Goal: Information Seeking & Learning: Find specific fact

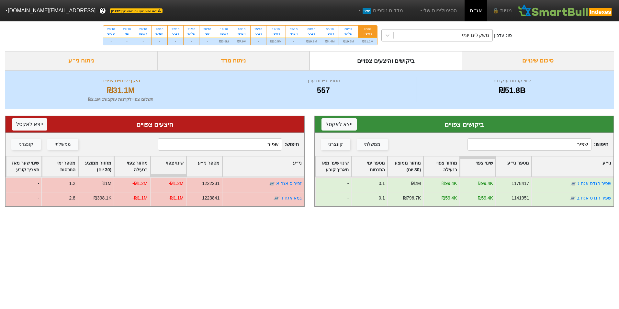
click at [436, 38] on div "משקלים יומי" at bounding box center [443, 35] width 99 height 12
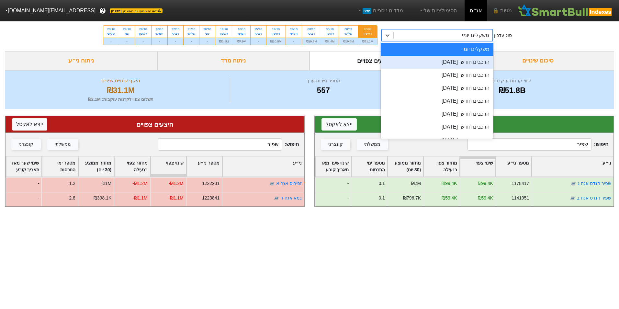
click at [447, 60] on div "הרכבים חודשי [DATE]" at bounding box center [437, 62] width 113 height 13
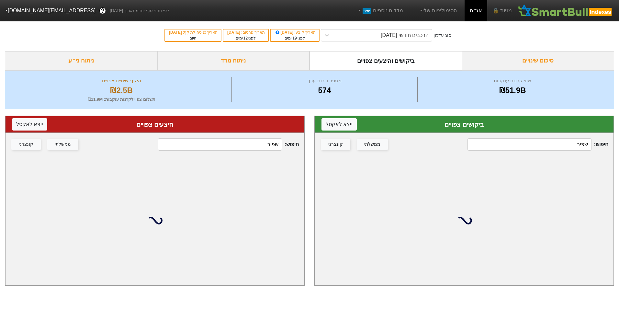
click at [262, 147] on input "שפיר" at bounding box center [220, 144] width 124 height 12
click at [261, 147] on input "שפיר" at bounding box center [220, 144] width 124 height 12
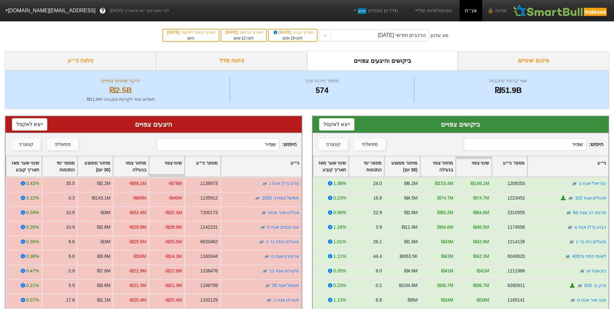
click at [254, 147] on input "שפיר" at bounding box center [218, 144] width 123 height 12
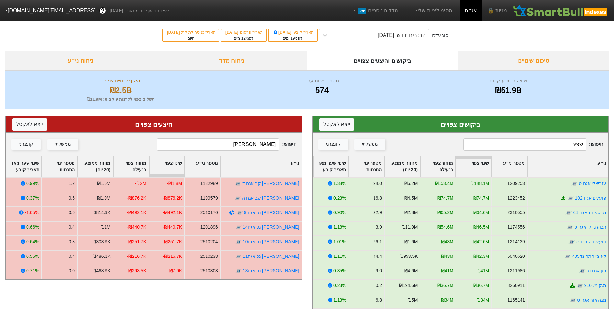
type input "[PERSON_NAME]"
click at [564, 141] on input "שפיר" at bounding box center [525, 144] width 123 height 12
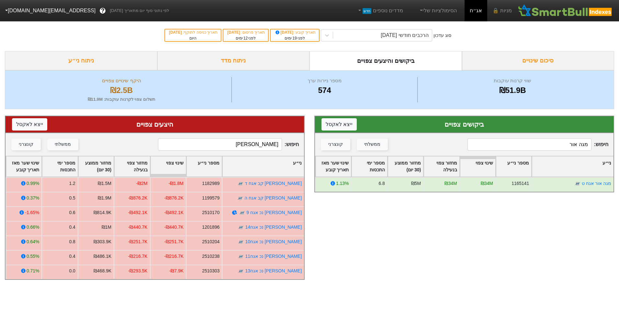
type input "מגה אור"
click at [251, 135] on div "חיפוש : [PERSON_NAME] ממשלתי קונצרני" at bounding box center [155, 144] width 299 height 23
click at [255, 142] on input "[PERSON_NAME]" at bounding box center [220, 144] width 124 height 12
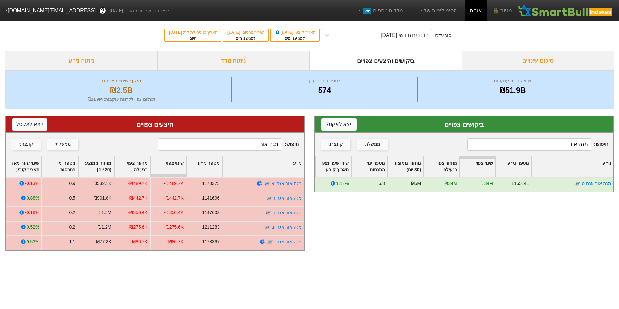
type input "מגה אור"
click at [570, 148] on input "מגה אור" at bounding box center [530, 144] width 124 height 12
type input "מ"
type input "נמקו"
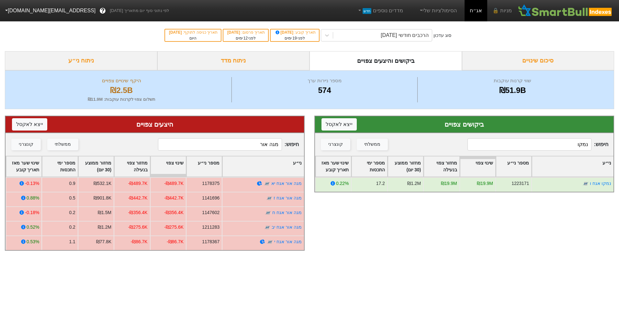
click at [222, 143] on input "מגה אור" at bounding box center [220, 144] width 124 height 12
click at [224, 143] on input "מגה אור" at bounding box center [220, 144] width 124 height 12
type input "מ"
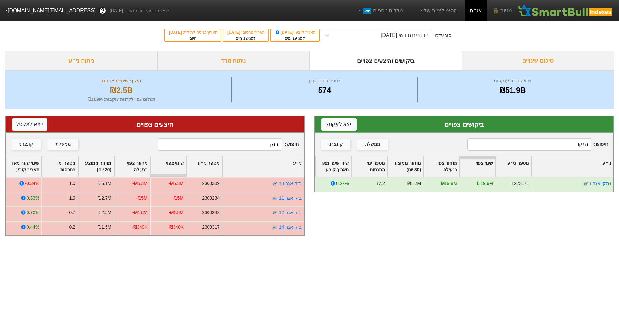
click at [218, 155] on div "חיפוש : בזק ממשלתי קונצרני" at bounding box center [155, 144] width 299 height 23
click at [220, 147] on input "בזק" at bounding box center [220, 144] width 124 height 12
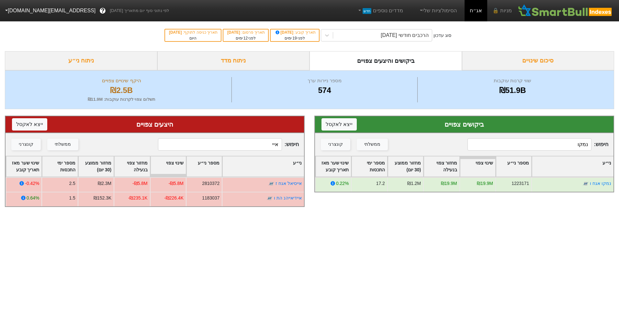
click at [264, 147] on input "איי" at bounding box center [220, 144] width 124 height 12
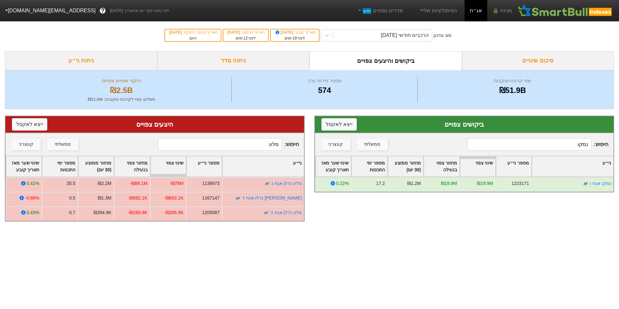
type input "סלע"
click at [566, 142] on input "נמקו" at bounding box center [530, 144] width 124 height 12
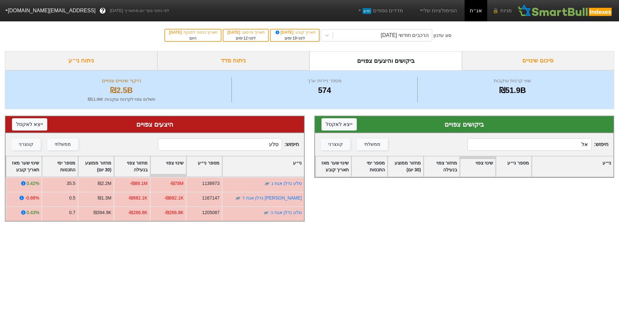
type input "א"
type input "ב"
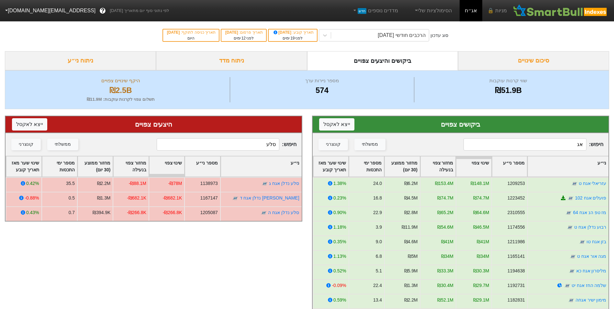
type input "א"
click at [261, 144] on input "סלע" at bounding box center [218, 144] width 123 height 12
click at [260, 142] on input "סלע" at bounding box center [218, 144] width 123 height 12
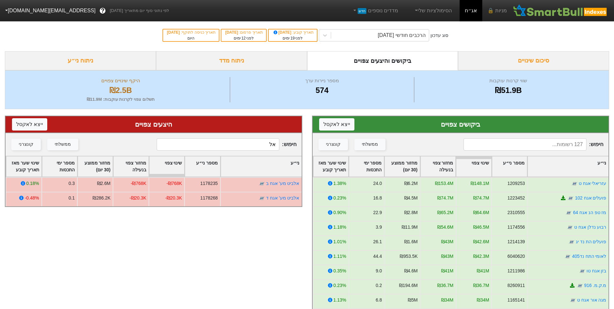
type input "א"
type input "ב"
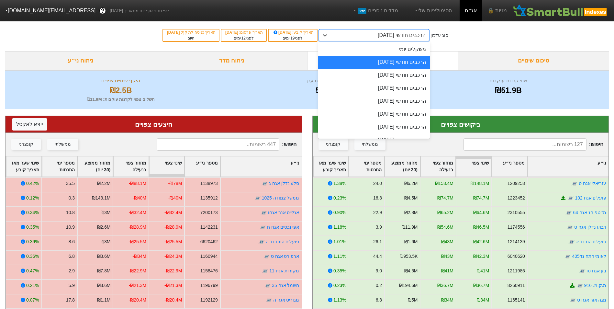
click at [385, 35] on div "הרכבים חודשי [DATE]" at bounding box center [402, 35] width 48 height 8
click at [393, 74] on div "הרכבים חודשי [DATE]" at bounding box center [374, 75] width 112 height 13
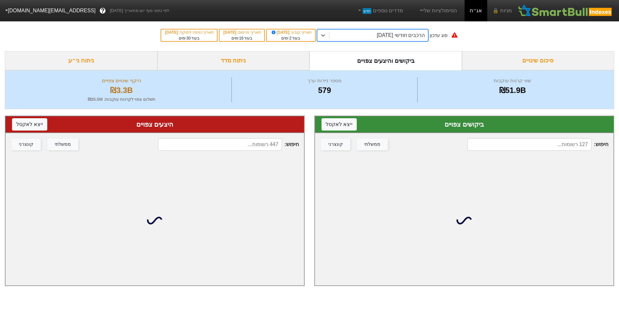
click at [527, 140] on input at bounding box center [530, 144] width 124 height 12
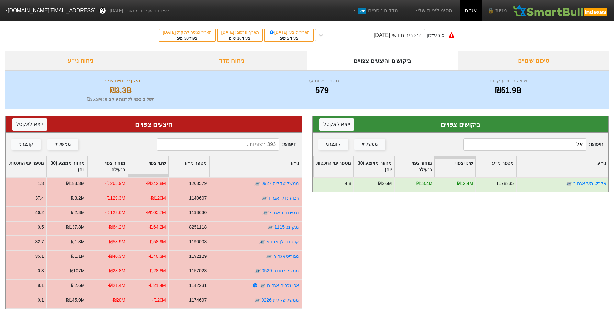
type input "א"
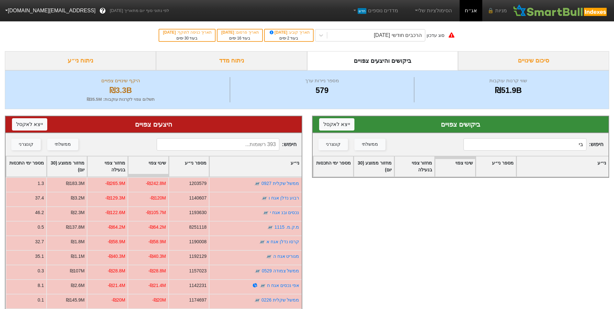
type input "ב"
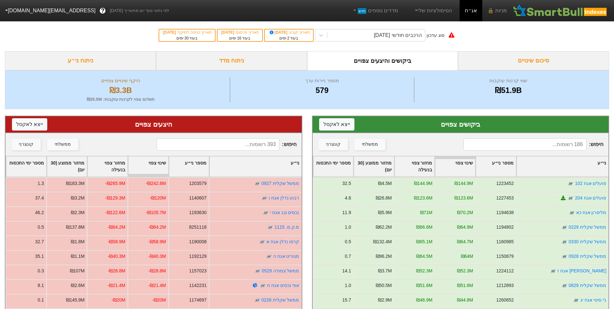
click at [247, 144] on input at bounding box center [218, 144] width 123 height 12
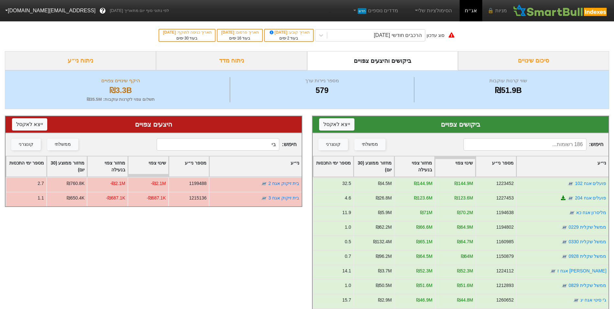
type input "ב"
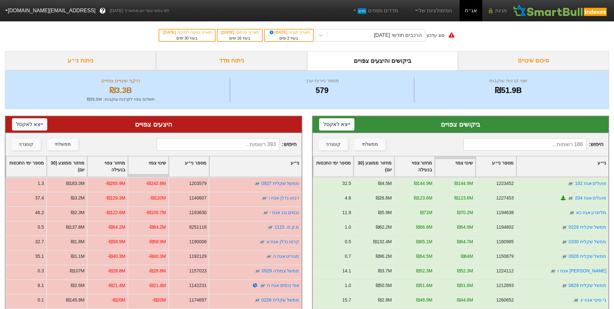
click at [577, 143] on input at bounding box center [525, 144] width 123 height 12
type input "א"
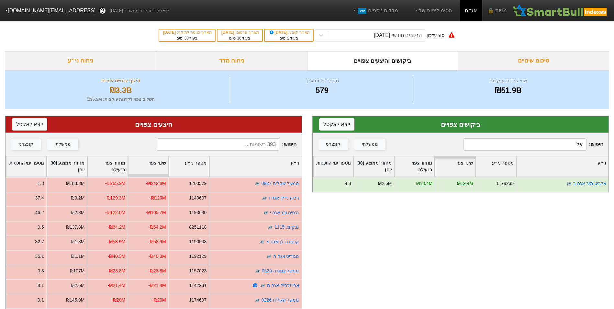
type input "א"
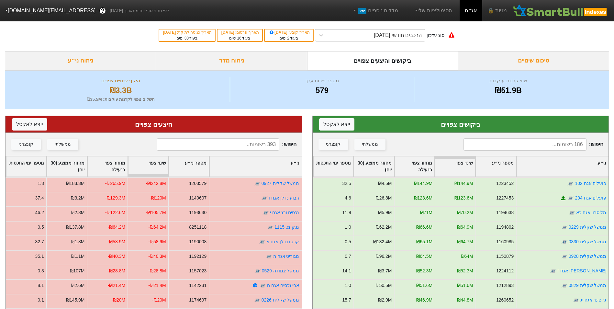
click at [406, 40] on div "הרכבים חודשי [DATE]" at bounding box center [376, 35] width 98 height 12
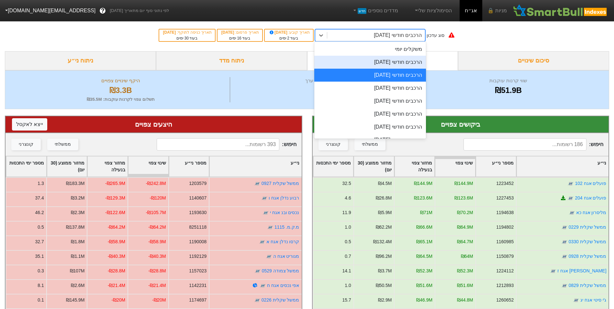
click at [399, 68] on div "הרכבים חודשי [DATE]" at bounding box center [371, 62] width 112 height 13
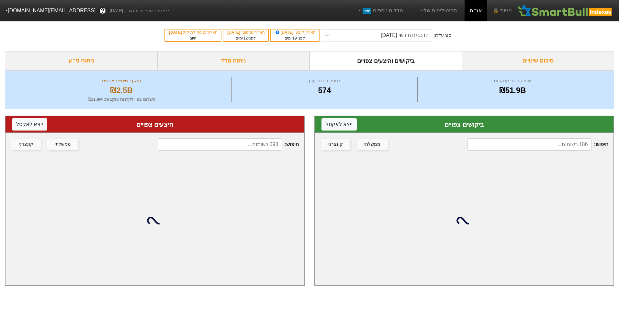
click at [238, 144] on input at bounding box center [220, 144] width 124 height 12
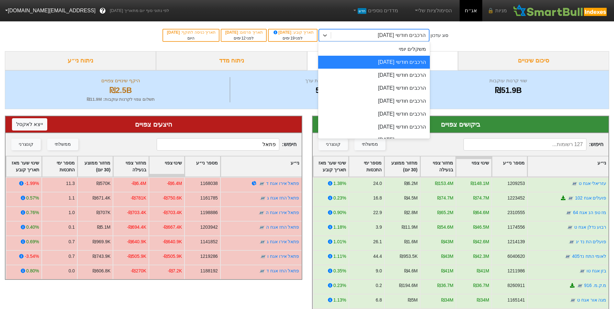
click at [362, 37] on div "הרכבים חודשי [DATE]" at bounding box center [380, 35] width 98 height 12
click at [376, 77] on div "הרכבים חודשי [DATE]" at bounding box center [374, 75] width 112 height 13
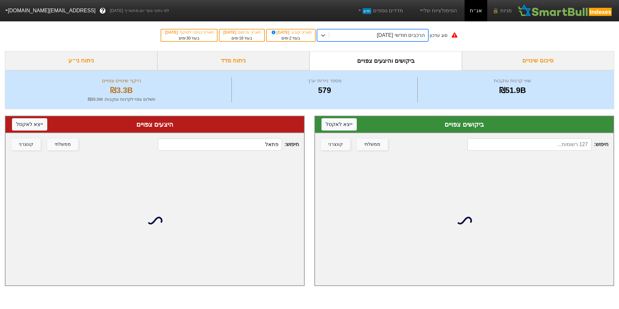
click at [264, 135] on div "חיפוש : פתאל ממשלתי קונצרני" at bounding box center [155, 144] width 299 height 23
click at [261, 145] on input "פתאל" at bounding box center [220, 144] width 124 height 12
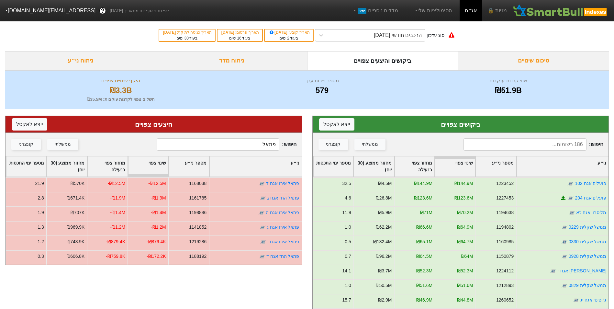
click at [382, 40] on div "הרכבים חודשי [DATE]" at bounding box center [376, 35] width 98 height 12
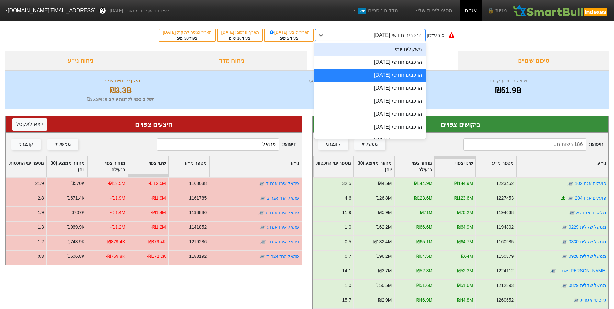
click at [387, 52] on div "משקלים יומי" at bounding box center [371, 49] width 112 height 13
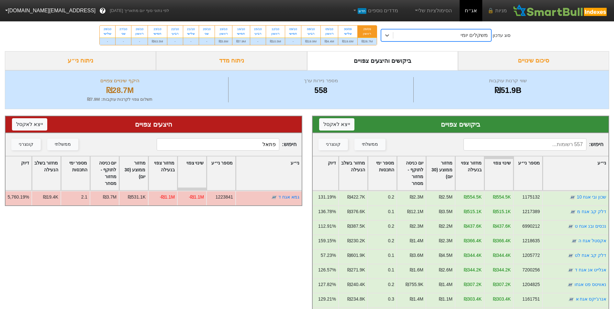
click at [407, 33] on div "משקלים יומי" at bounding box center [443, 35] width 98 height 12
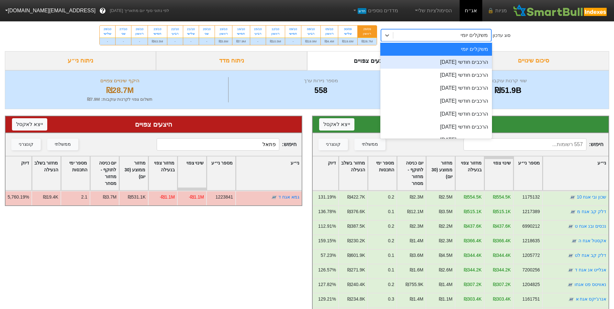
click at [421, 62] on div "הרכבים חודשי [DATE]" at bounding box center [437, 62] width 112 height 13
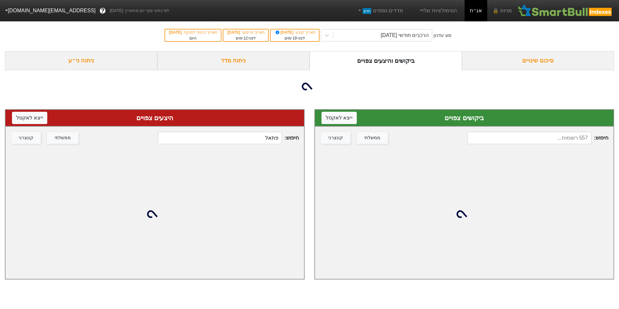
click at [264, 141] on input "פתאל" at bounding box center [220, 138] width 124 height 12
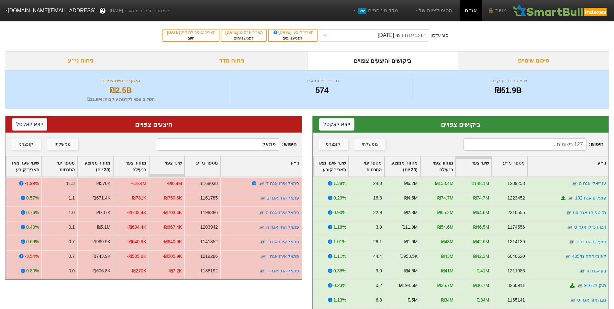
click at [429, 40] on div "הרכבים חודשי [DATE]" at bounding box center [380, 35] width 98 height 12
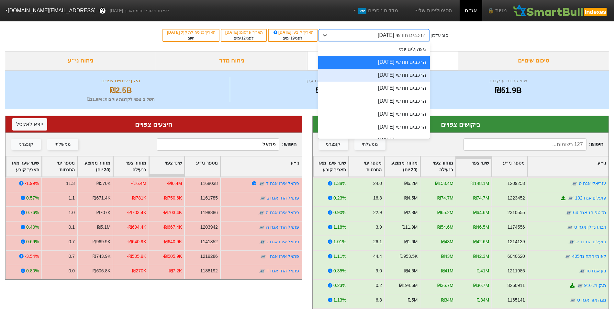
click at [419, 73] on div "הרכבים חודשי [DATE]" at bounding box center [374, 75] width 112 height 13
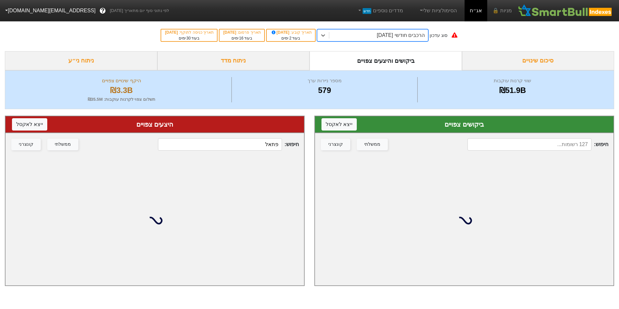
click at [250, 147] on input "פתאל" at bounding box center [220, 144] width 124 height 12
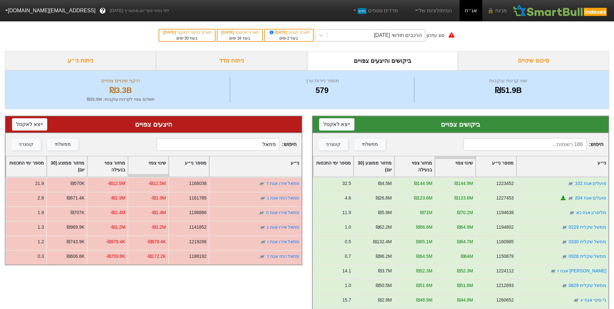
click at [366, 39] on div "הרכבים חודשי [DATE]" at bounding box center [376, 35] width 98 height 12
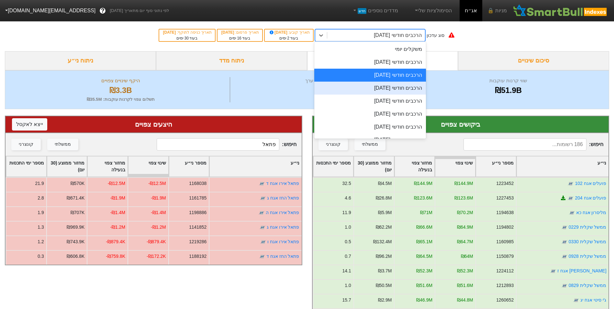
click at [370, 86] on div "הרכבים חודשי [DATE]" at bounding box center [371, 88] width 112 height 13
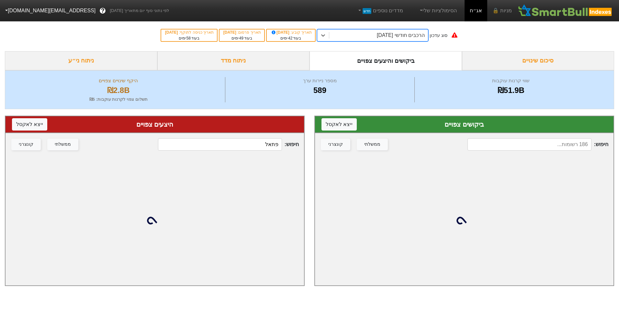
click at [231, 142] on input "פתאל" at bounding box center [220, 144] width 124 height 12
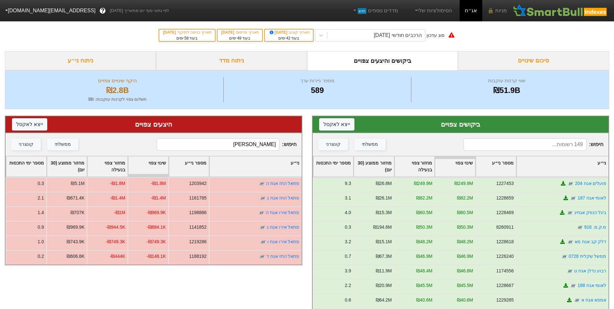
type input "פ"
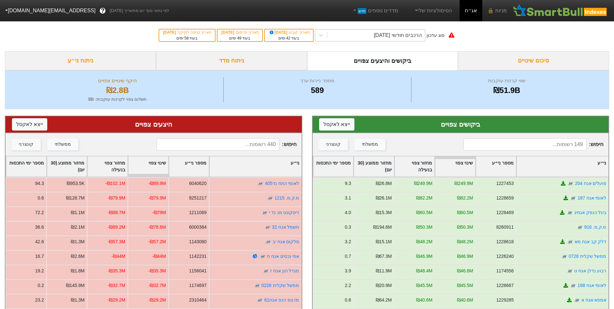
click at [354, 35] on div "הרכבים חודשי [DATE]" at bounding box center [376, 35] width 98 height 12
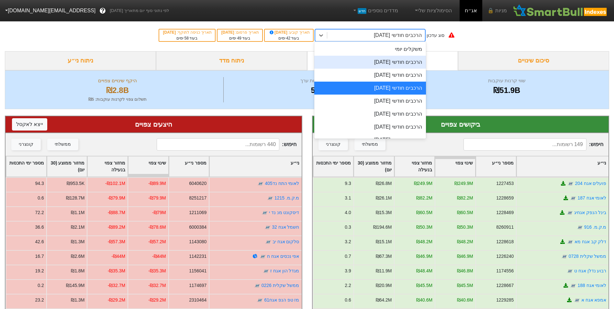
click at [389, 63] on div "הרכבים חודשי [DATE]" at bounding box center [371, 62] width 112 height 13
